Goal: Task Accomplishment & Management: Manage account settings

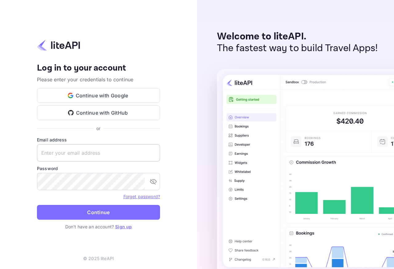
click at [67, 153] on input "text" at bounding box center [98, 152] width 123 height 17
paste input "[EMAIL_ADDRESS][DOMAIN_NAME]"
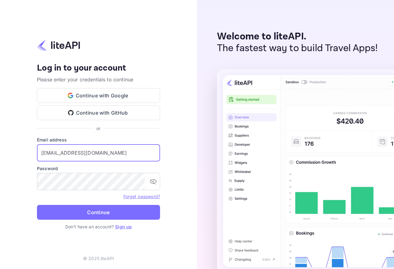
type input "[EMAIL_ADDRESS][DOMAIN_NAME]"
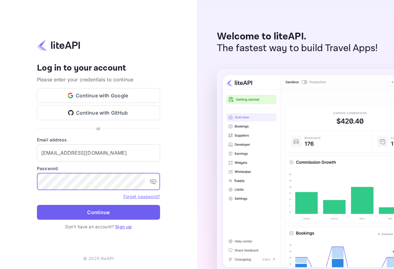
click at [65, 212] on button "Continue" at bounding box center [98, 212] width 123 height 15
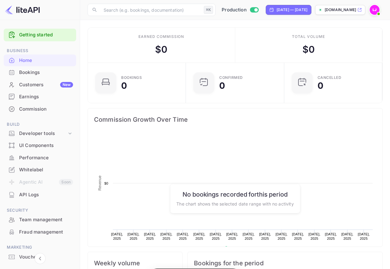
scroll to position [95, 89]
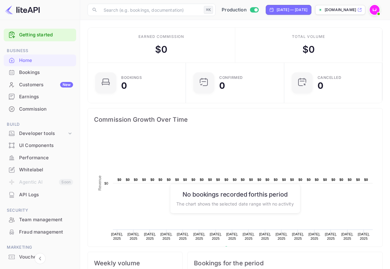
click at [32, 169] on div "Whitelabel" at bounding box center [46, 169] width 54 height 7
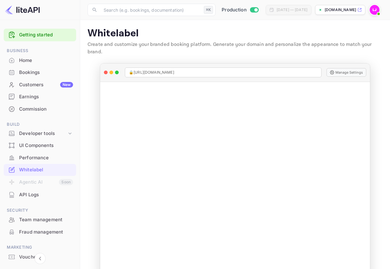
click at [351, 68] on button "Manage Settings" at bounding box center [346, 72] width 40 height 9
